Goal: Task Accomplishment & Management: Complete application form

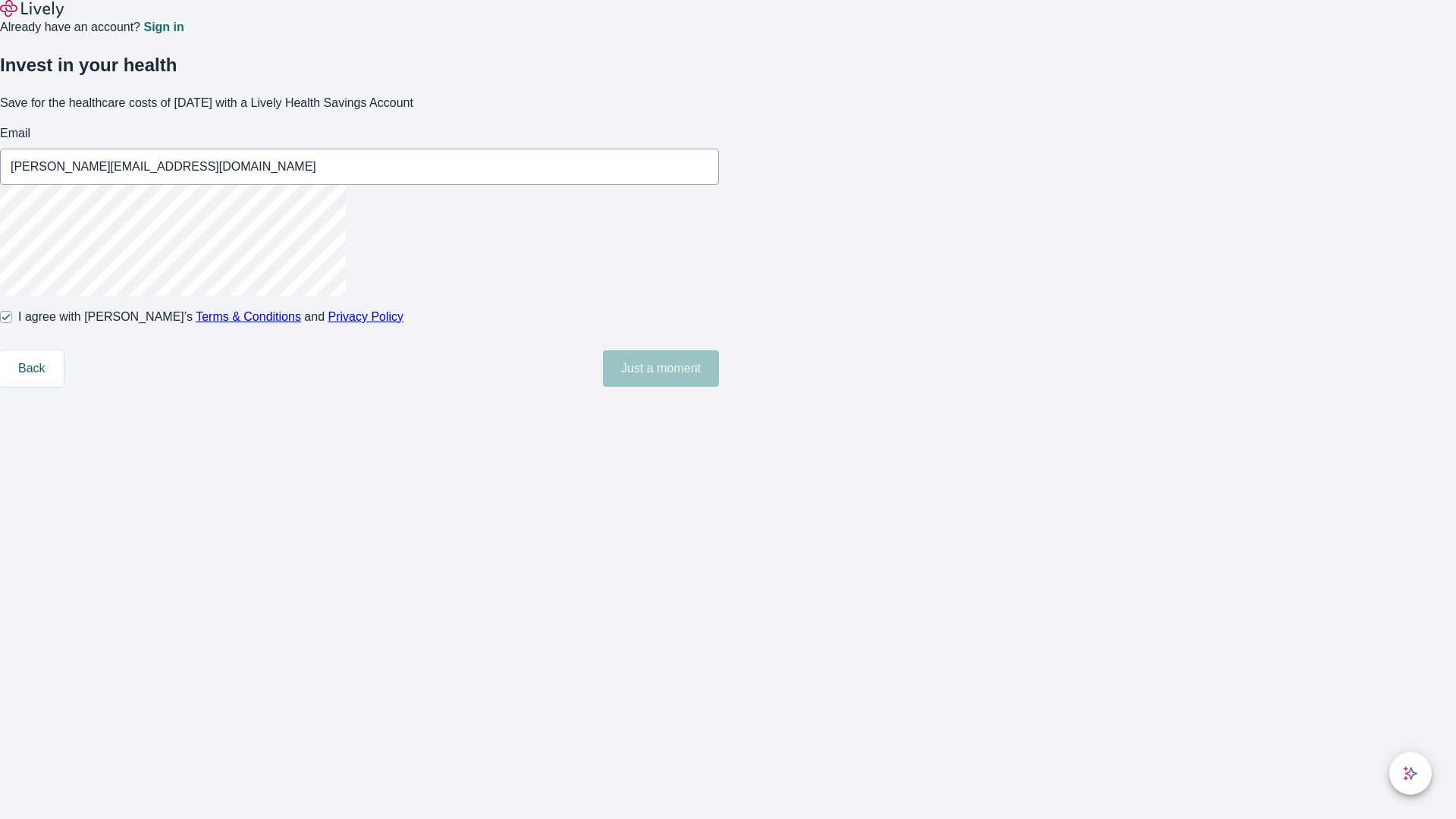
type input "[PERSON_NAME][EMAIL_ADDRESS][DOMAIN_NAME]"
click at [12, 324] on input "I agree with Lively’s Terms & Conditions and Privacy Policy" at bounding box center [6, 317] width 12 height 12
checkbox input "false"
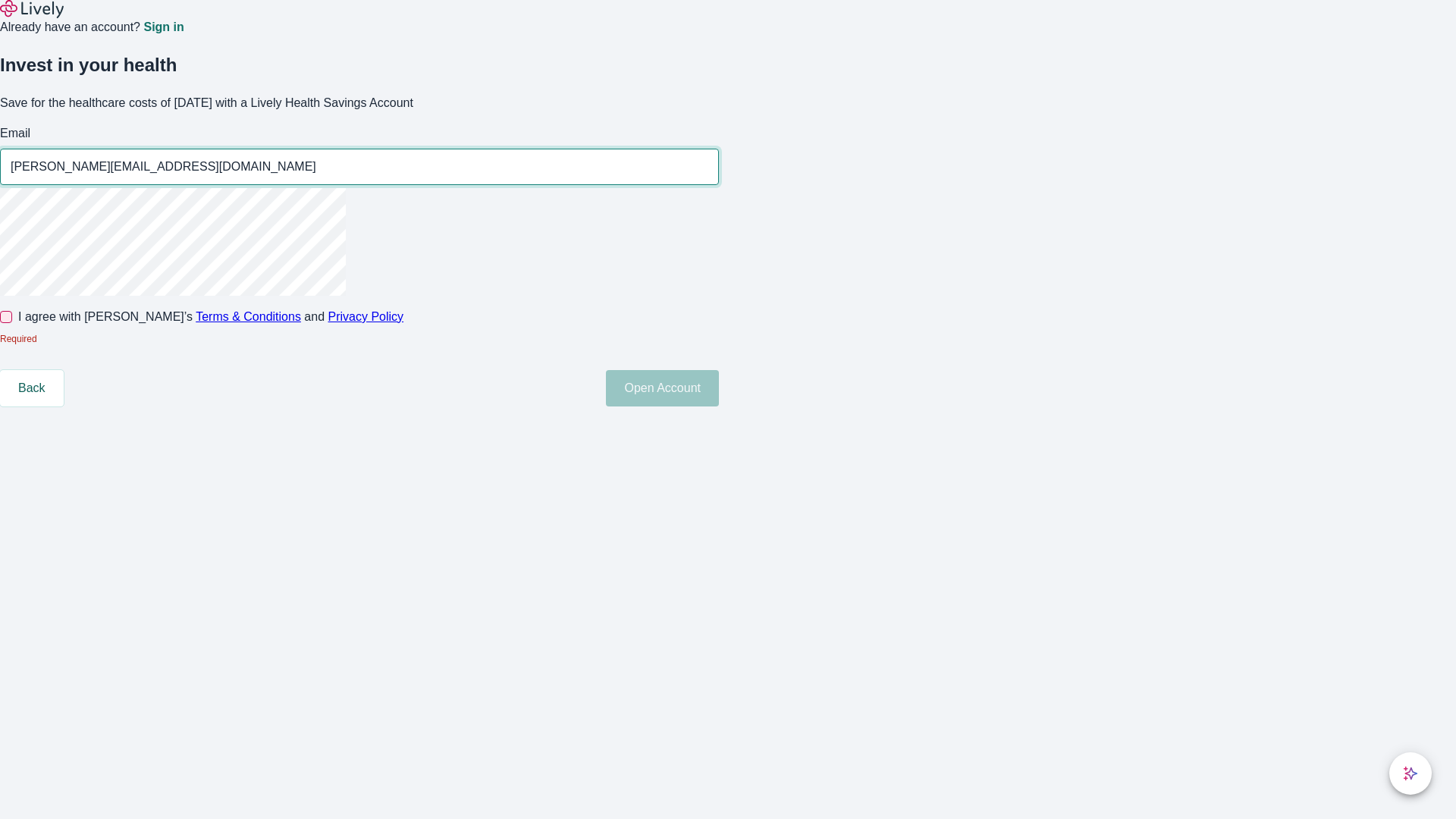
type input "[PERSON_NAME][EMAIL_ADDRESS][DOMAIN_NAME]"
click at [12, 324] on input "I agree with Lively’s Terms & Conditions and Privacy Policy" at bounding box center [6, 317] width 12 height 12
checkbox input "true"
click at [719, 407] on button "Open Account" at bounding box center [662, 388] width 113 height 36
